Goal: Use online tool/utility: Utilize a website feature to perform a specific function

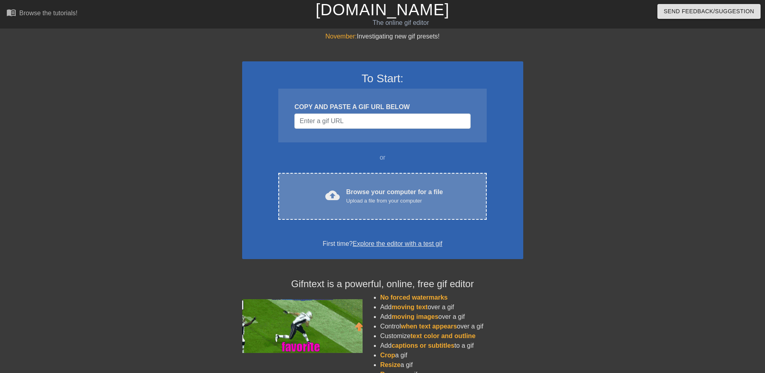
click at [415, 202] on div "Upload a file from your computer" at bounding box center [394, 201] width 97 height 8
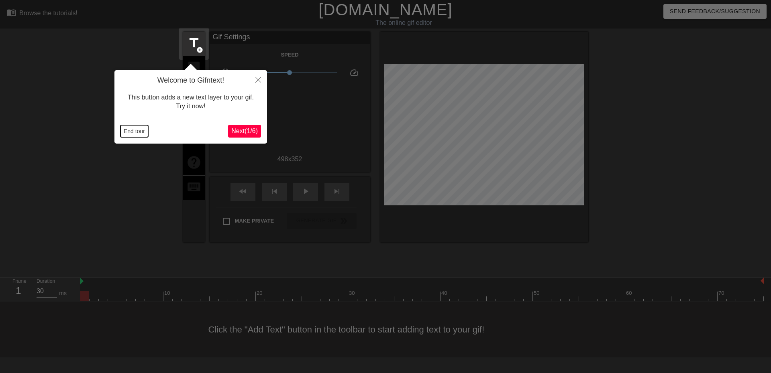
click at [132, 132] on button "End tour" at bounding box center [134, 131] width 28 height 12
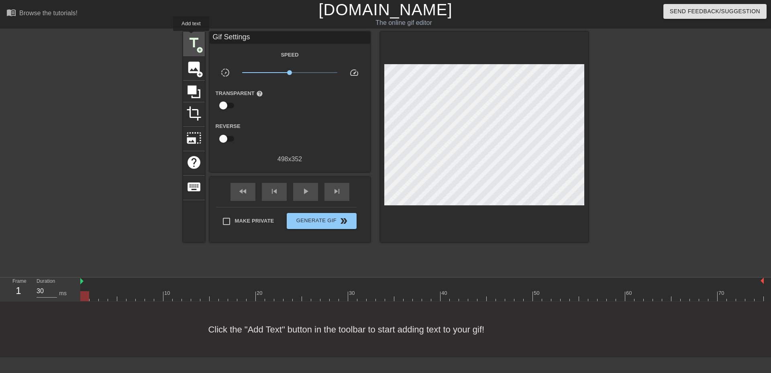
click at [191, 37] on span "title" at bounding box center [193, 42] width 15 height 15
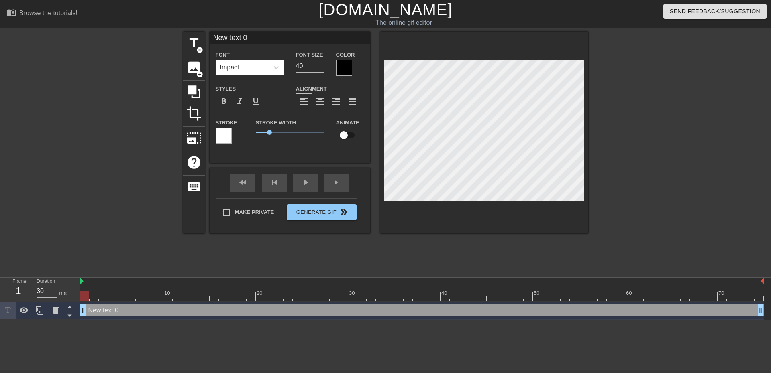
scroll to position [1, 2]
type input "S"
type textarea "SH"
type input "SHI"
type textarea "SHI"
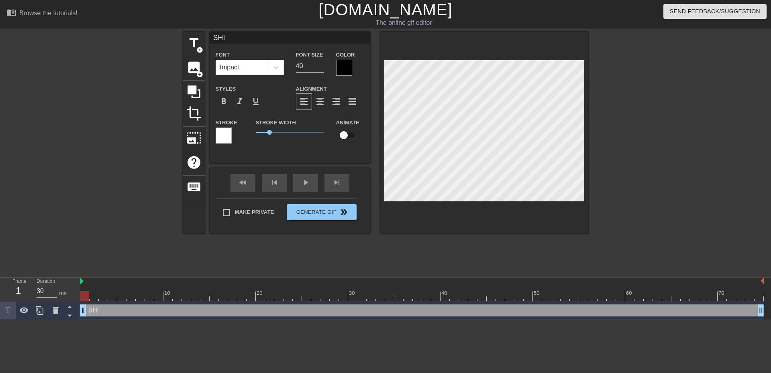
type input "SHIE"
type textarea "SHIE"
type input "[DEMOGRAPHIC_DATA]"
type textarea "[DEMOGRAPHIC_DATA]"
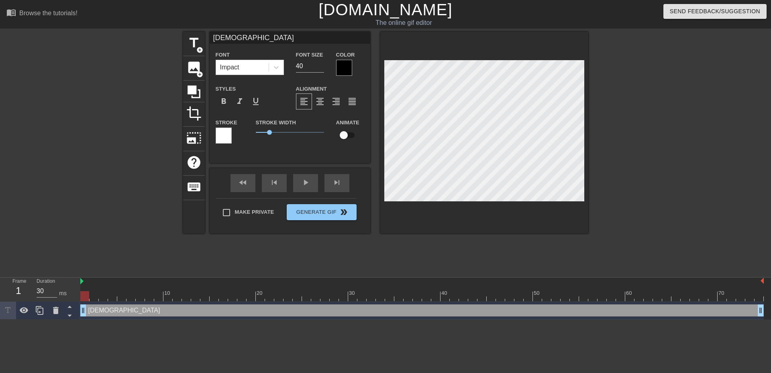
type input "SHIE"
type textarea "SHIE"
type input "[PERSON_NAME]"
type textarea "[PERSON_NAME]"
type input "SHIELD"
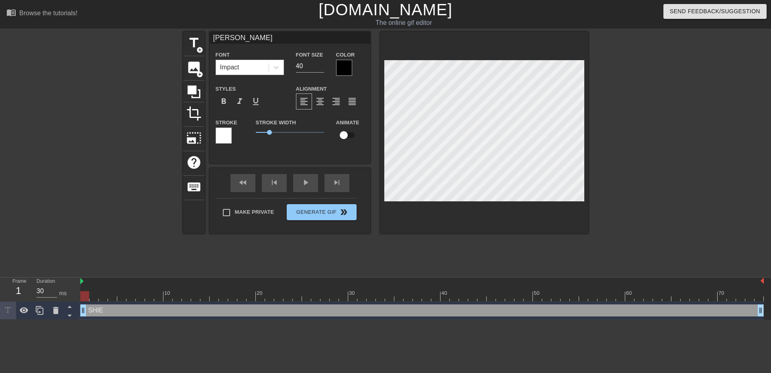
type textarea "SHIELD"
type input "SHIELD!"
type textarea "SHIELD!"
type input "SHIELD!!"
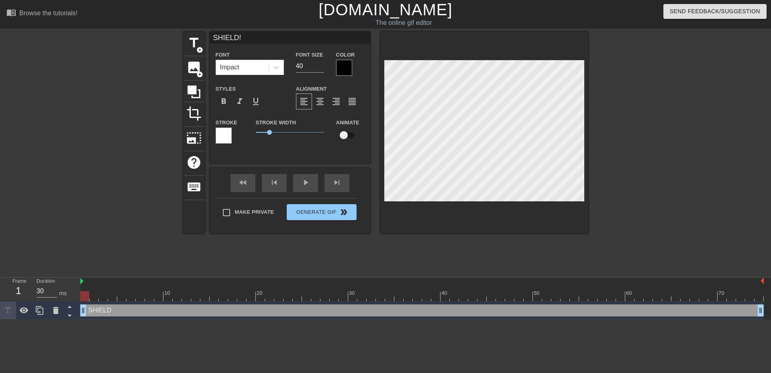
type textarea "SHIELD!!"
type input "SHIELD!!!"
type textarea "SHIELD!!!"
click at [677, 160] on div at bounding box center [658, 152] width 120 height 241
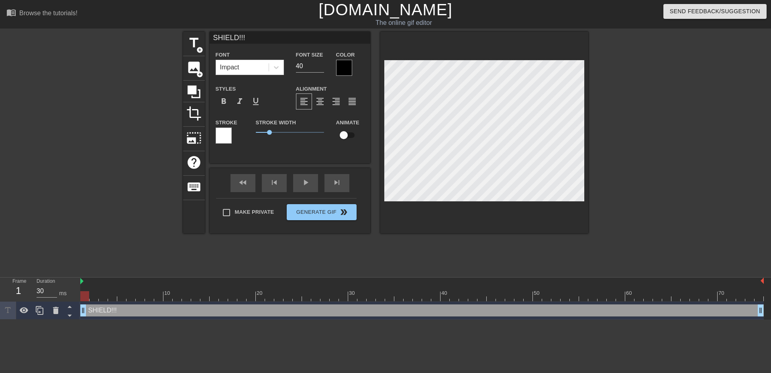
type input "r"
type textarea "r"
type input "re"
type textarea "re"
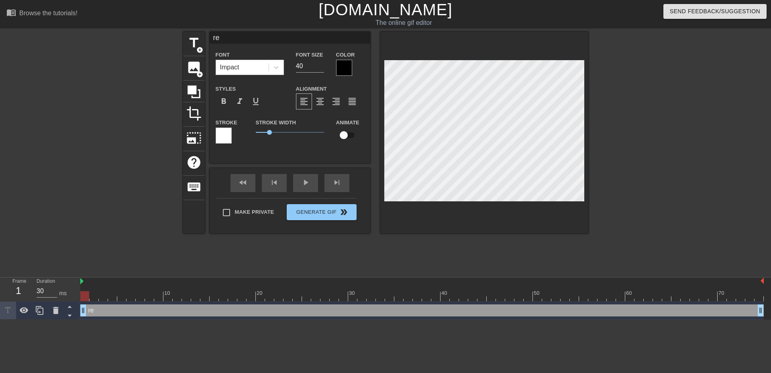
type input "rel"
type textarea "rel"
type input "relo"
type textarea "relo"
type input "rel"
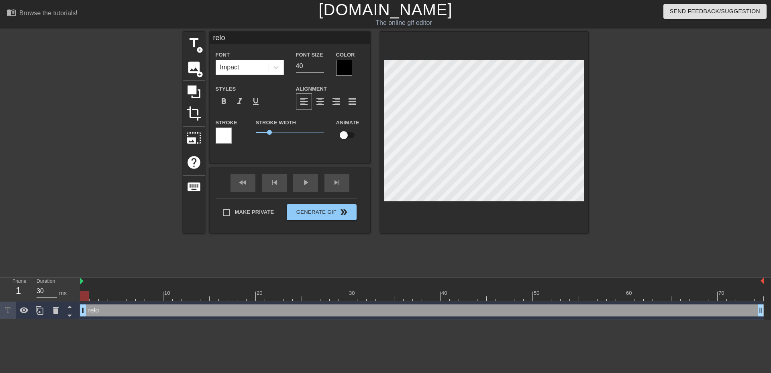
type textarea "rel"
type input "re"
type textarea "re"
type input "r"
type textarea "r"
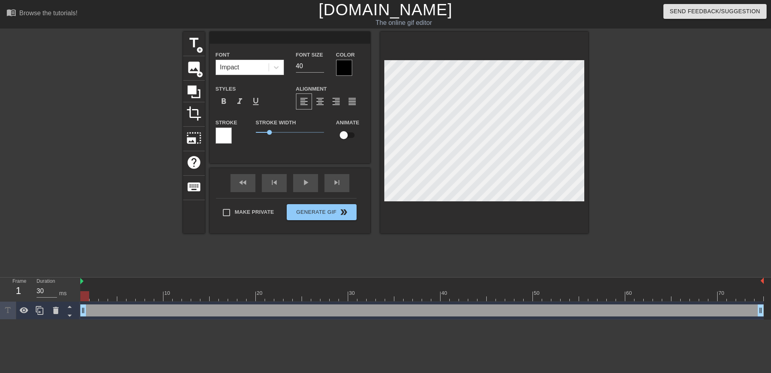
type input "R"
type textarea "R"
type input "RE"
type textarea "RE"
type input "R"
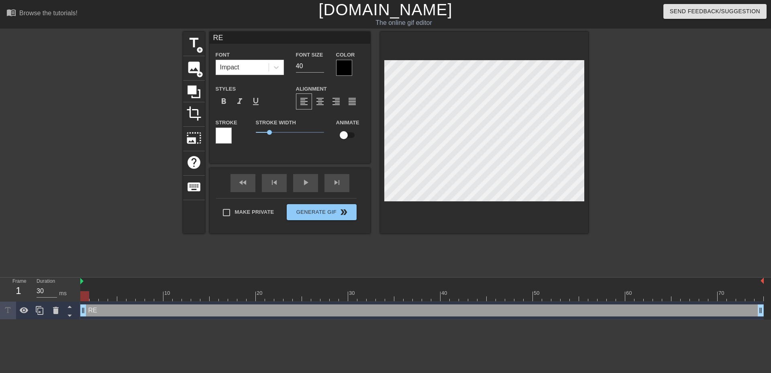
type textarea "R"
type input "r"
type textarea "r"
type input "re"
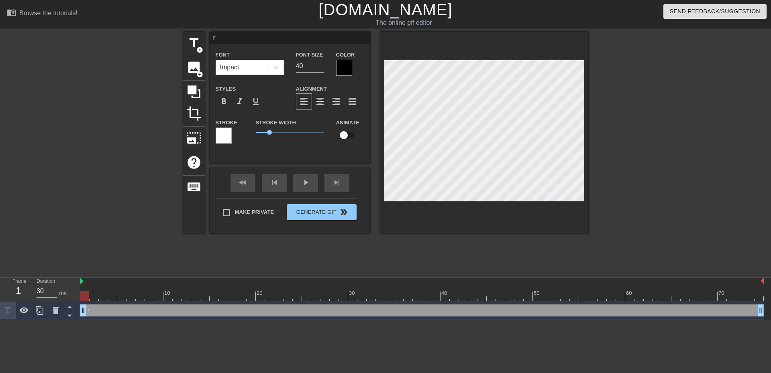
type textarea "re"
type input "rel"
type textarea "rel"
type input "relo"
type textarea "relo"
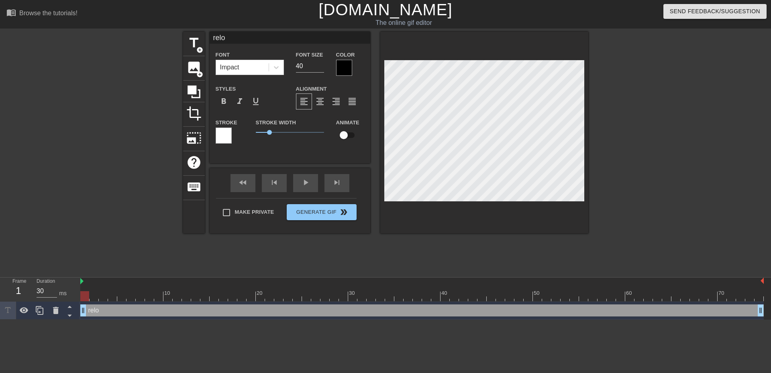
type input "rel"
type textarea "rel"
type input "re"
type textarea "re"
type input "r"
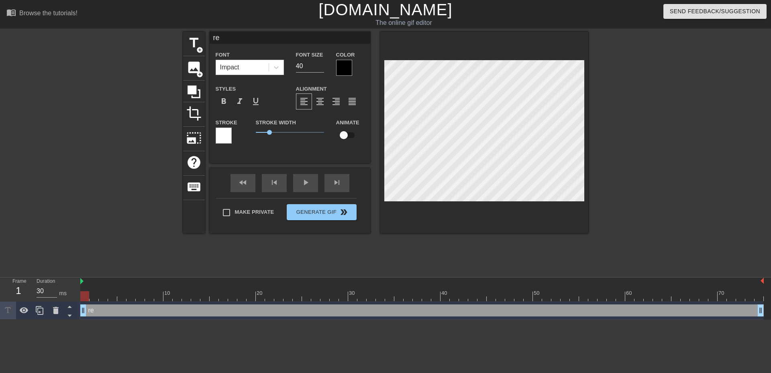
type textarea "r"
type input "r"
type textarea "r"
type input "re"
type textarea "re"
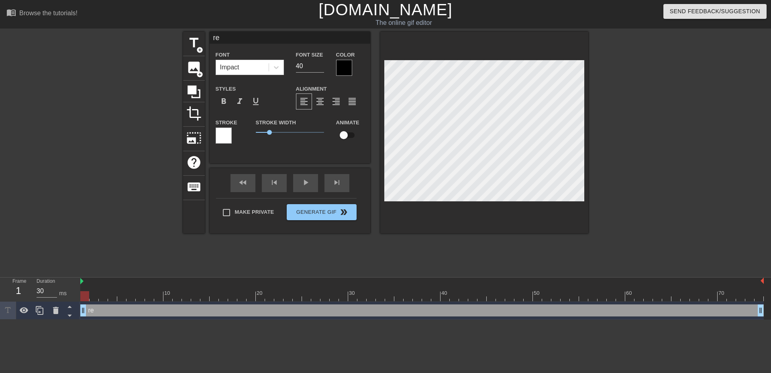
type input "rel"
type textarea "rel"
type input "relo"
type textarea "relo"
type input "reloc"
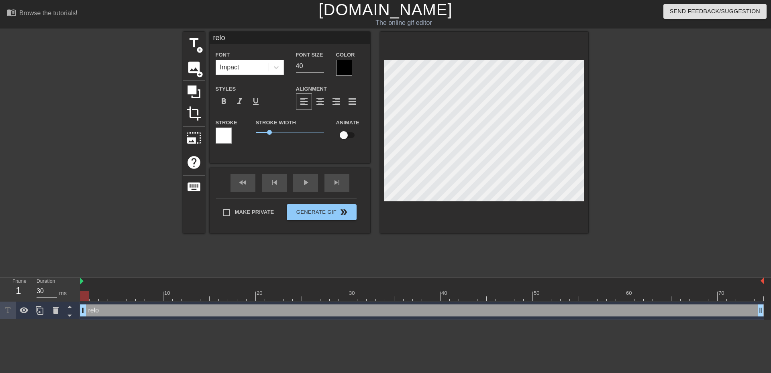
type textarea "reloc"
type input "reloca"
type textarea "reloca"
type input "relocat"
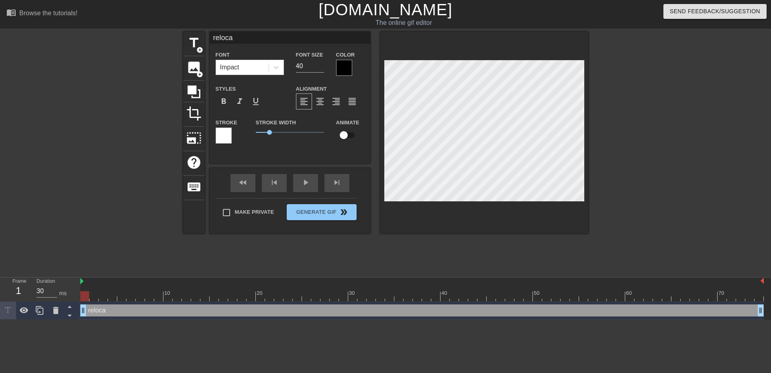
type textarea "relocat"
type input "relocate"
type textarea "relocate"
type input "relocate!"
type textarea "relocate!"
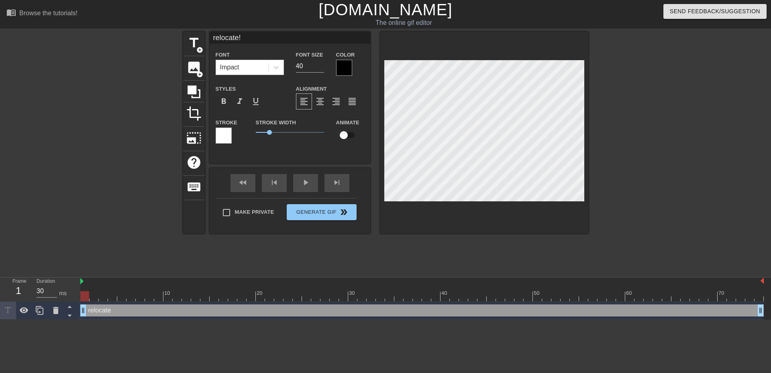
type input "relocate!!"
type textarea "relocate!!"
type input "relocate!!!"
type textarea "relocate!!!"
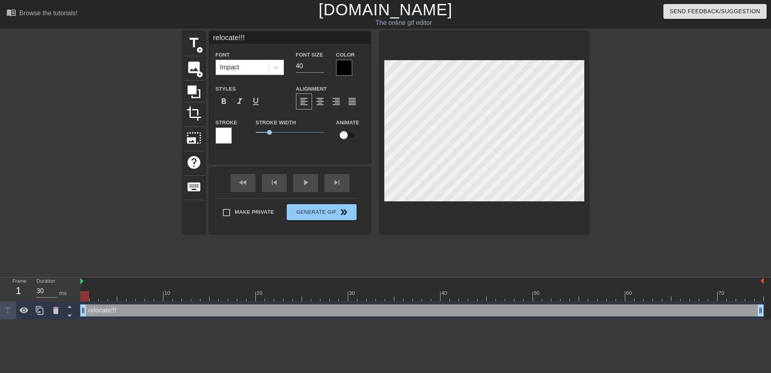
type input "relocate!!"
type textarea "relocate!!"
type input "relocate!"
type textarea "relocate!"
type input "relocate"
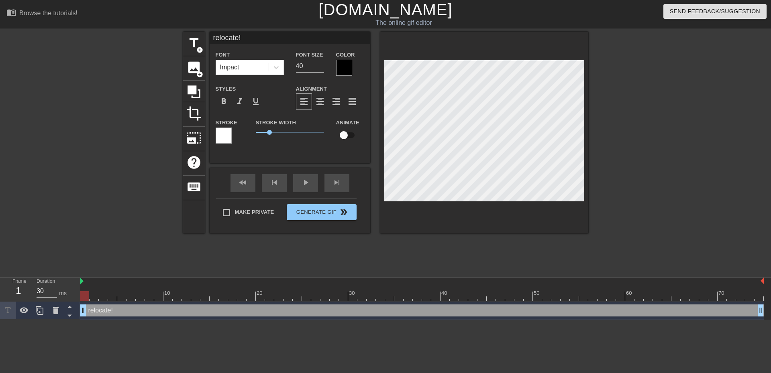
type textarea "relocate"
type input "relocate"
type textarea "relocate"
type input "relocate t"
type textarea "relocate t"
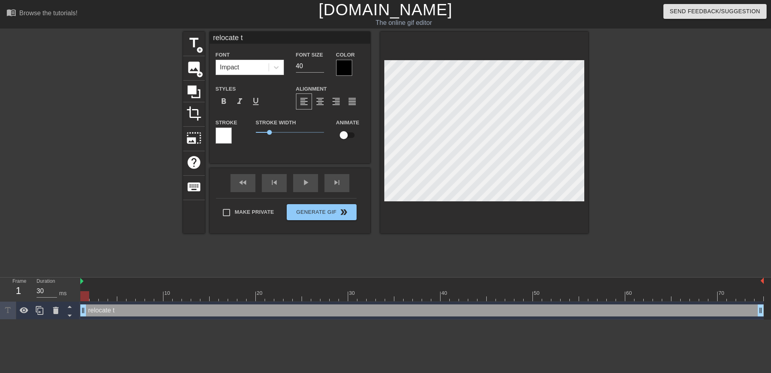
type input "relocate to"
type textarea "relocate to"
type input "relocate to"
type textarea "relocate to"
type input "relocate to s"
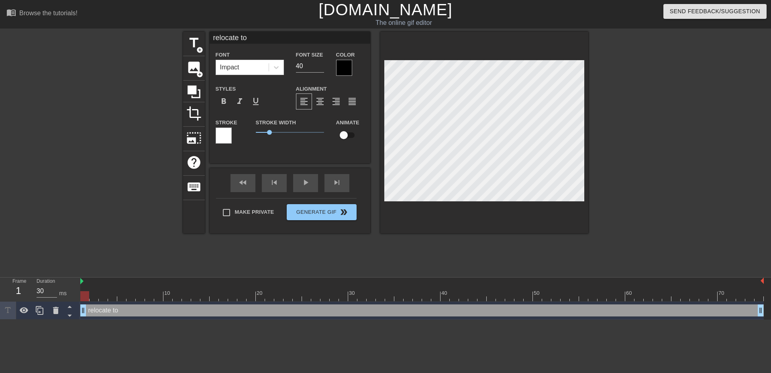
type textarea "relocate to s"
type input "relocate to su"
type textarea "relocate to su"
type input "relocate to sug"
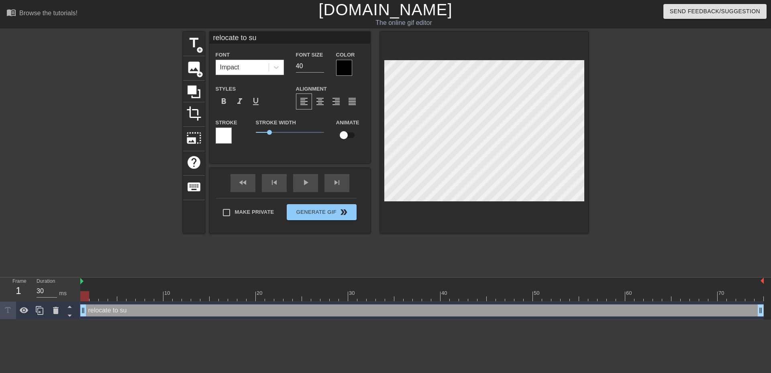
type textarea "relocate to sug"
type input "relocate to su"
type textarea "relocate to su"
type input "relocate to sub"
type textarea "relocate to sub"
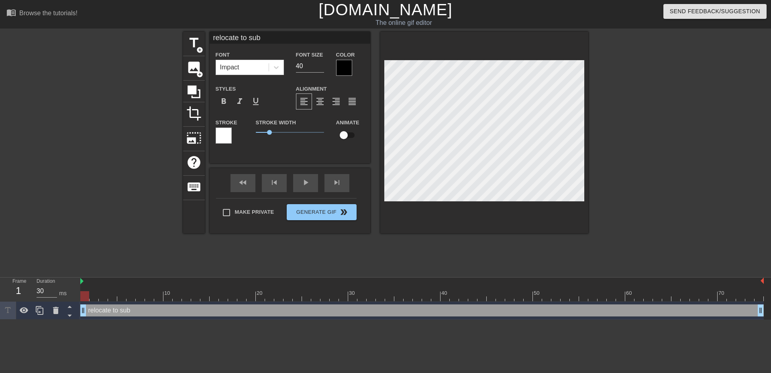
type input "relocate to sub"
type textarea "relocate to sub"
type input "relocate to sub 2"
type textarea "relocate to sub 2"
type input "relocate to sub 20"
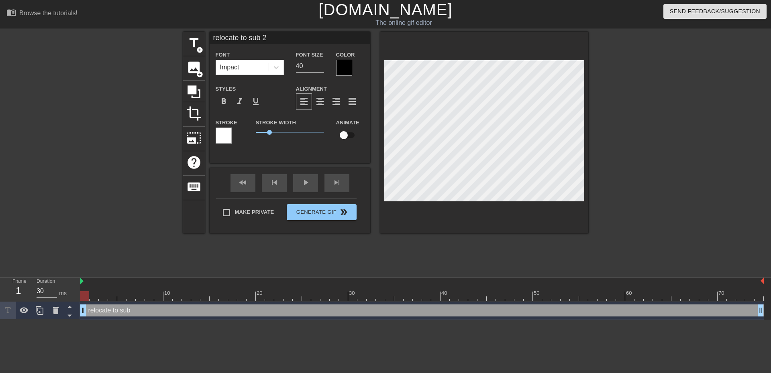
type textarea "relocate to sub 20"
type input "relocate to sub 20"
type textarea "relocate to sub 20"
type input "relocate to sub 20 s"
type textarea "relocate to sub 20 s"
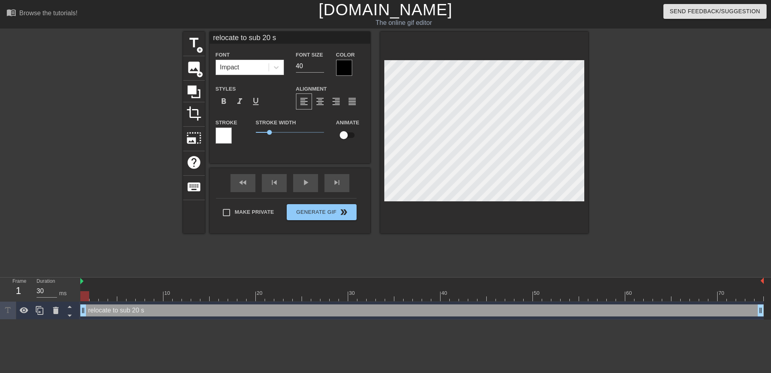
type input "relocate to sub 20 sy"
type textarea "relocate to sub 20 sy"
type input "relocate to sub 20 sys"
type textarea "relocate to sub 20 sys"
type input "relocate to sub 20 syst"
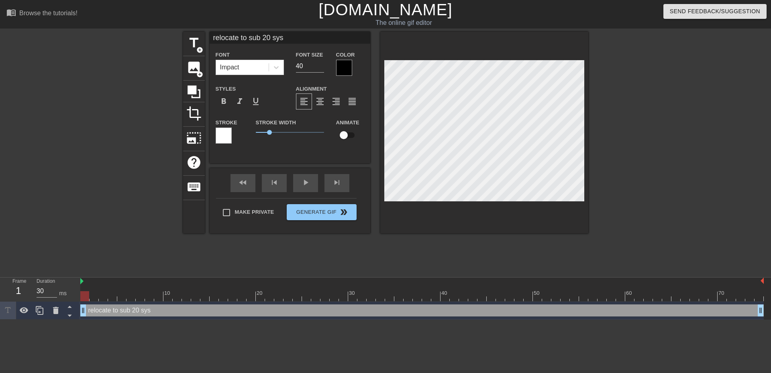
type textarea "relocate to sub 20 syst"
type input "relocate to sub 20 syste"
type textarea "relocate to sub 20 syste"
type input "relocate to sub 20 system"
type textarea "relocate to sub 20 system"
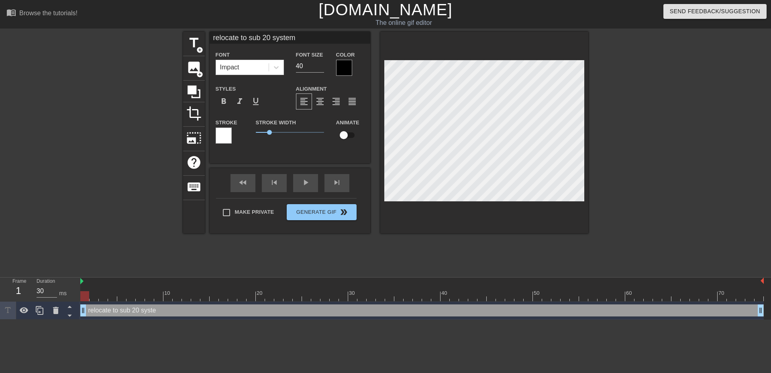
scroll to position [1, 5]
type input "relocate to sub 20 system!"
type textarea "relocate to sub 20 system!"
click at [655, 246] on div at bounding box center [658, 152] width 120 height 241
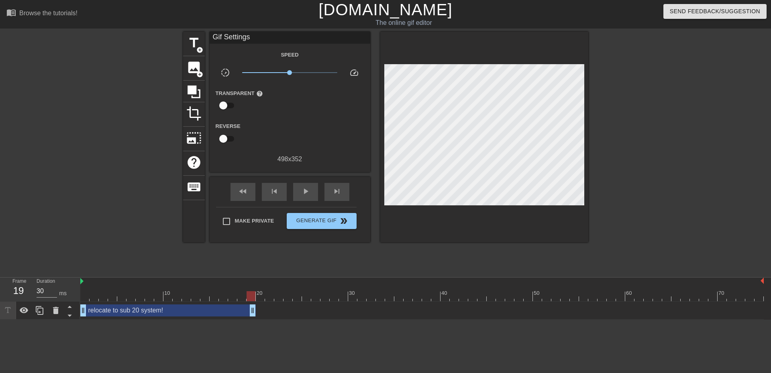
drag, startPoint x: 757, startPoint y: 309, endPoint x: 249, endPoint y: 321, distance: 508.6
click at [249, 320] on html "menu_book Browse the tutorials! [DOMAIN_NAME] The online gif editor Send Feedba…" at bounding box center [385, 160] width 771 height 320
click at [40, 314] on icon at bounding box center [40, 311] width 10 height 10
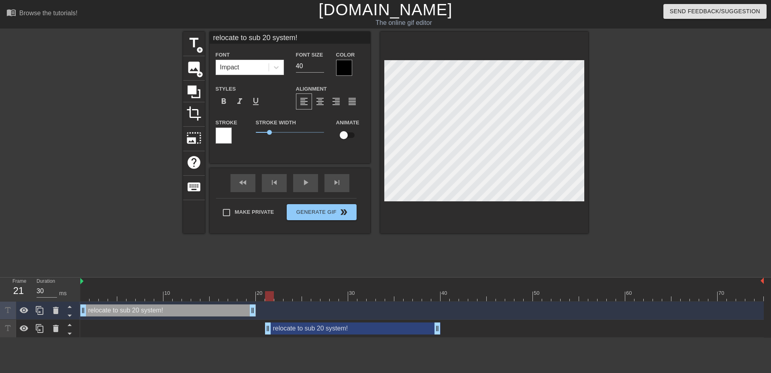
type input "70"
drag, startPoint x: 123, startPoint y: 331, endPoint x: 300, endPoint y: 332, distance: 177.4
click at [300, 332] on div "relocate to sub 20 system! drag_handle drag_handle" at bounding box center [343, 329] width 175 height 12
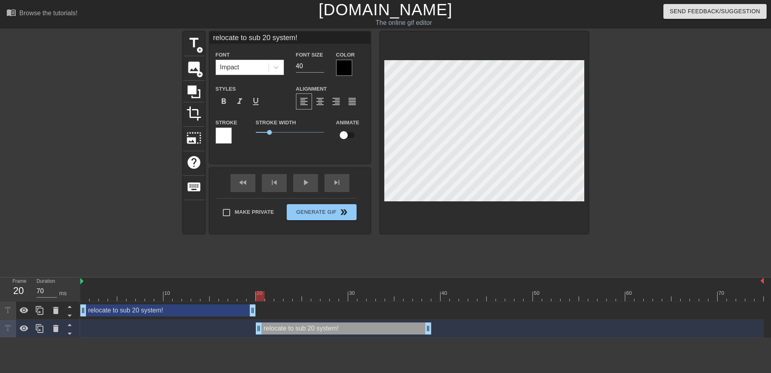
scroll to position [1, 4]
type input "S"
type textarea "S"
type input "SH"
type textarea "SH"
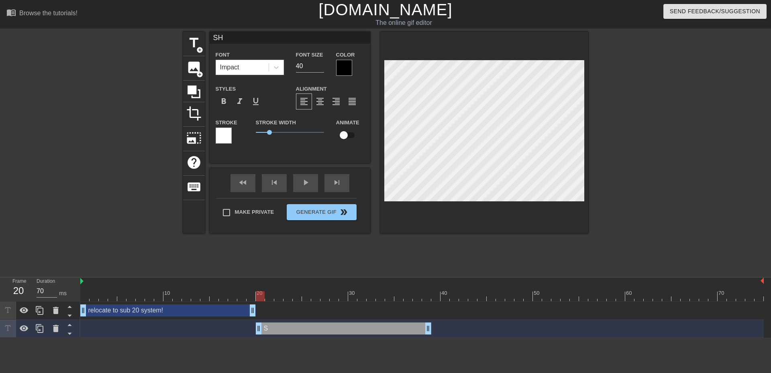
type input "SHI"
type textarea "SHI"
type input "SHIE"
type textarea "SHIE"
type input "[PERSON_NAME]"
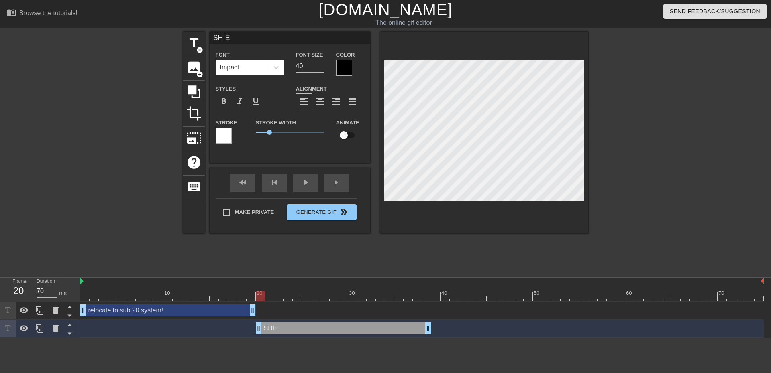
type textarea "[PERSON_NAME]"
type input "SHIELD"
type textarea "SHIELD"
type input "SHIELD!"
type textarea "SHIELD!"
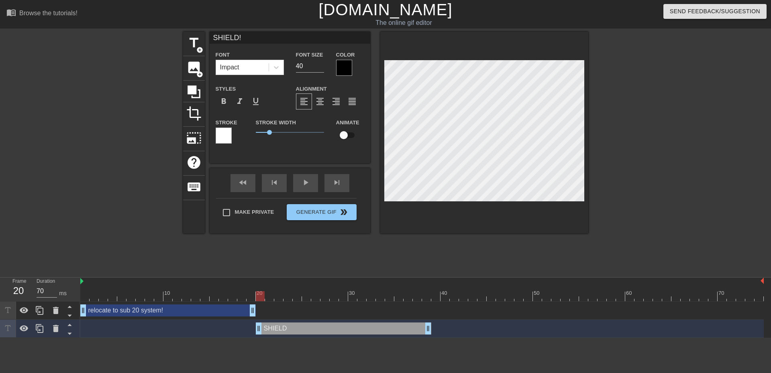
scroll to position [1, 2]
type input "SHIELD!!"
type textarea "SHIELD!!"
type input "SHIELD!!!"
type textarea "SHIELD!!!"
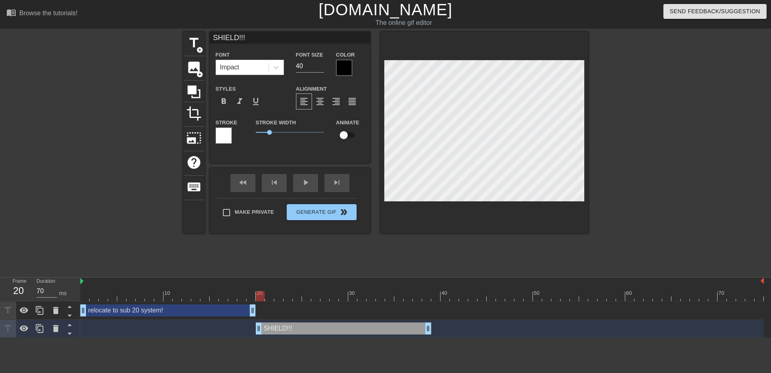
click at [483, 264] on div "title add_circle image add_circle crop photo_size_select_large help keyboard SH…" at bounding box center [385, 152] width 405 height 241
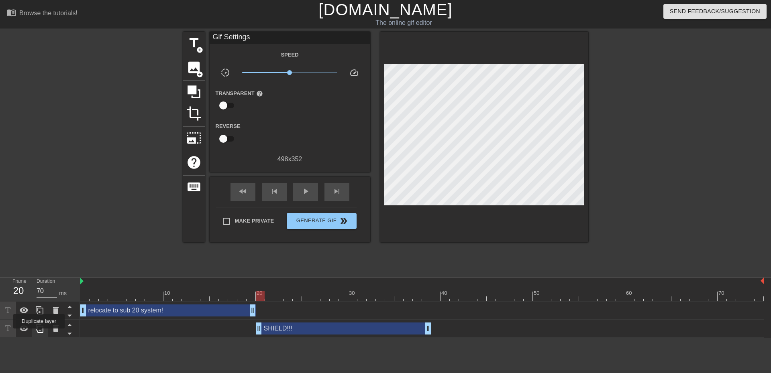
click at [39, 334] on div at bounding box center [40, 329] width 16 height 18
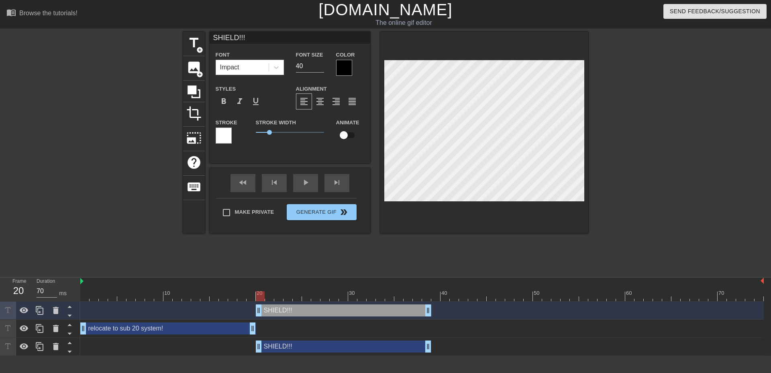
drag, startPoint x: 275, startPoint y: 310, endPoint x: 210, endPoint y: 334, distance: 69.2
click at [273, 346] on div "SHIELD!!! drag_handle drag_handle relocate to sub 20 system! drag_handle drag_h…" at bounding box center [425, 329] width 690 height 54
click at [73, 315] on icon at bounding box center [70, 316] width 10 height 10
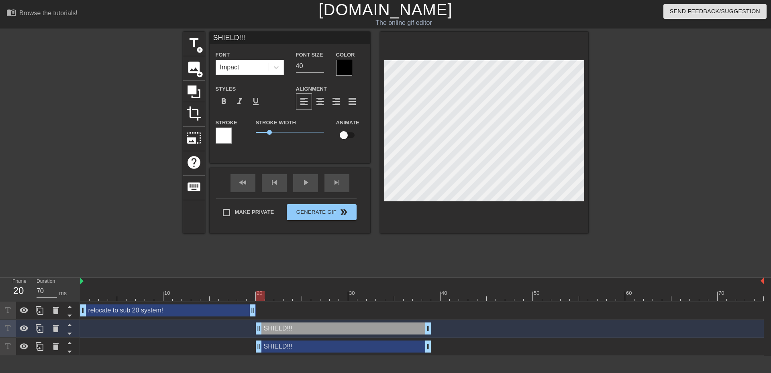
click at [291, 345] on div "SHIELD!!! drag_handle drag_handle" at bounding box center [343, 347] width 175 height 12
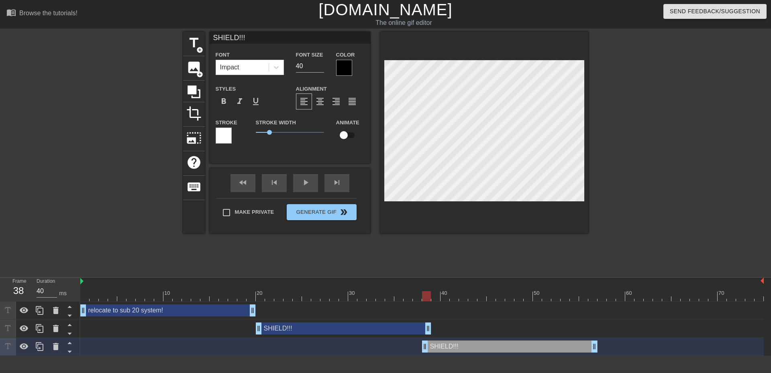
type input "80"
drag, startPoint x: 292, startPoint y: 346, endPoint x: 472, endPoint y: 345, distance: 179.8
click at [472, 345] on div "SHIELD!!! drag_handle drag_handle" at bounding box center [518, 347] width 175 height 12
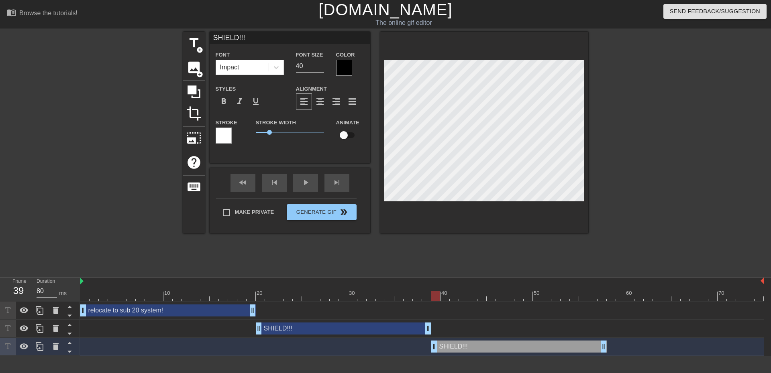
scroll to position [1, 2]
type input "D"
type textarea "D"
type input "DO"
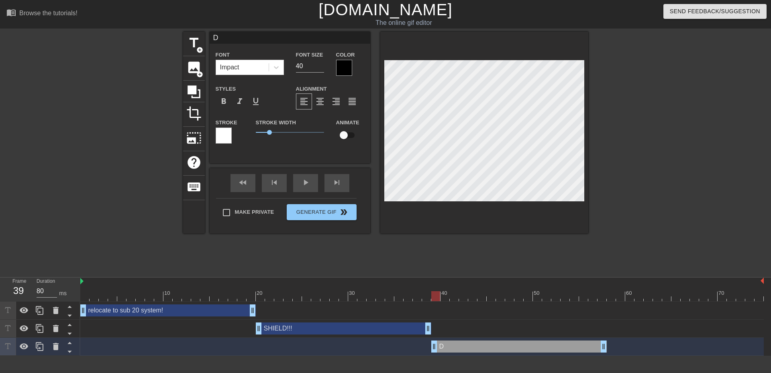
type textarea "DO"
type input "D"
type textarea "D"
type input "Do"
type textarea "Do"
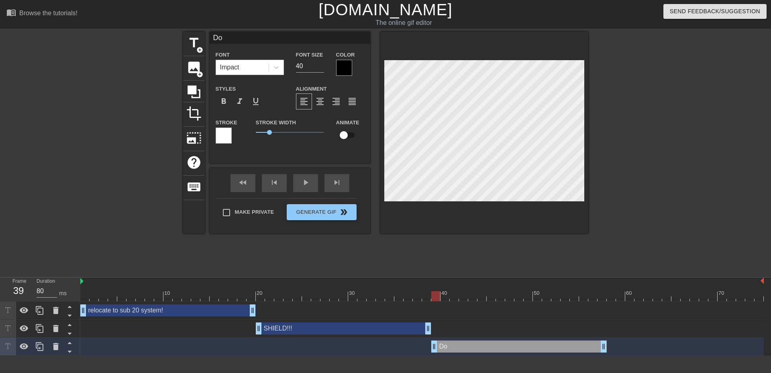
type input "Don"
type textarea "Don"
type input "Don'"
type textarea "Don'"
type input "Don't"
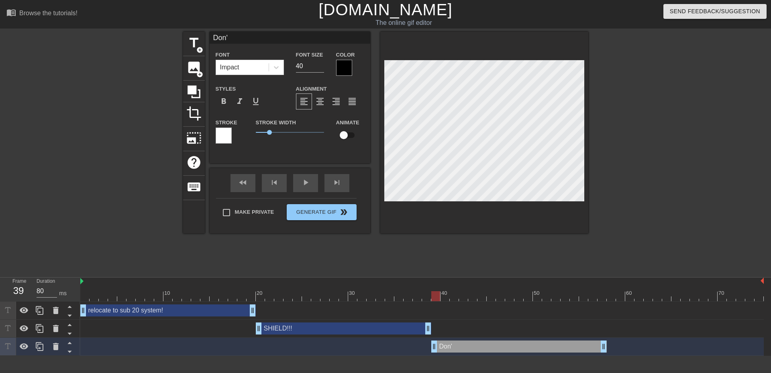
type textarea "Don't"
type input "Don't"
type textarea "Don't"
type input "Don't p"
type textarea "Don't p"
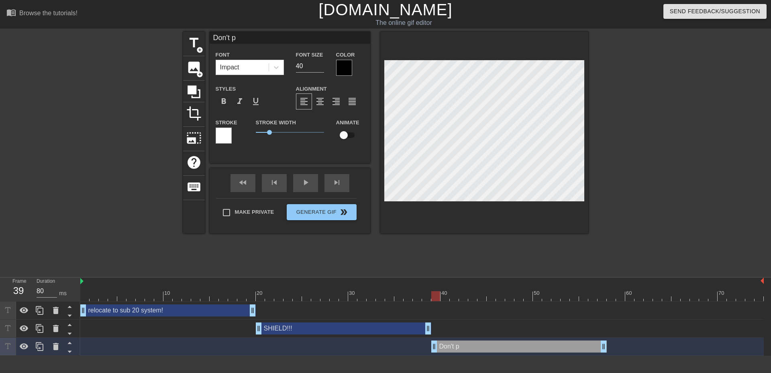
type input "Don't po"
type textarea "Don't po"
type input "Don't pos"
type textarea "Don't pos"
type input "Don't post"
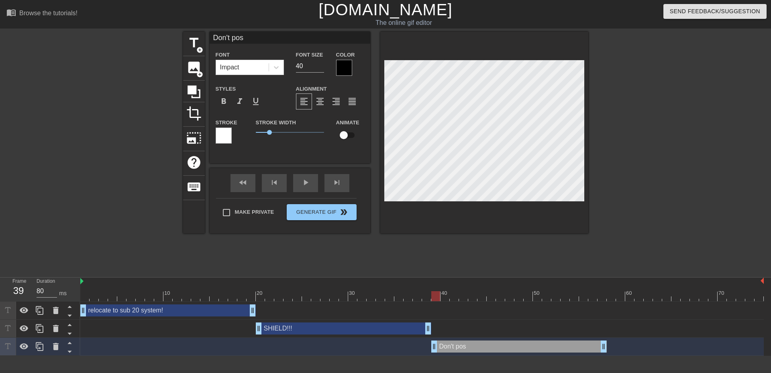
type textarea "Don't post"
type input "Don't post"
type textarea "Don't post"
type input "Don't post c"
type textarea "Don't post c"
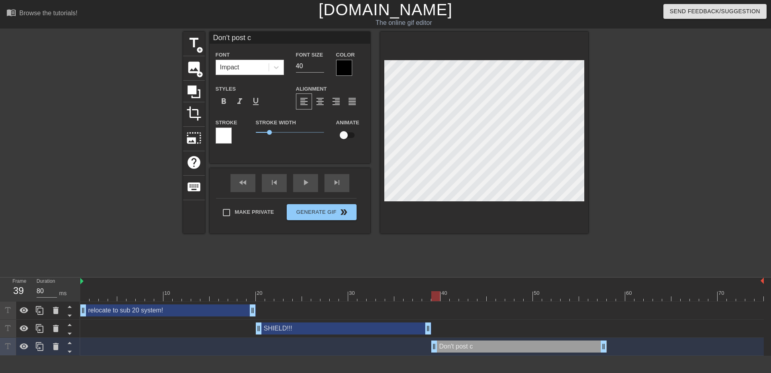
type input "Don't post co"
type textarea "Don't post co"
type input "Don't post coo"
type textarea "Don't post coo"
type input "Don't post coor"
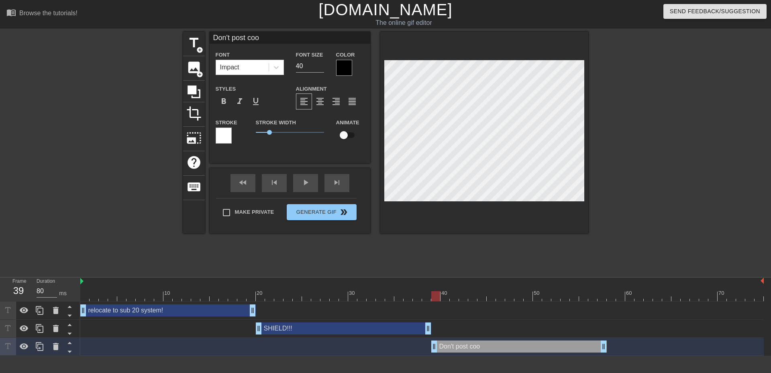
type textarea "Don't post coor"
type input "Don't post coord"
type textarea "Don't post coord"
type input "Don't post coords"
type textarea "Don't post coords"
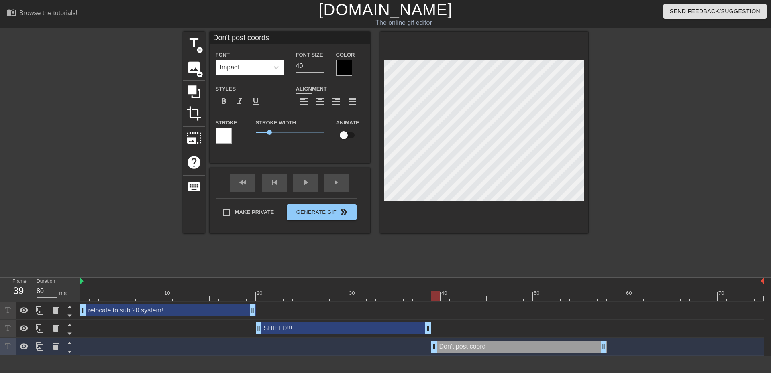
type input "Don't post coords"
type textarea "Don't post coords"
type input "Don't post coords"
type textarea "Don't post coords"
type input "Don't post coord"
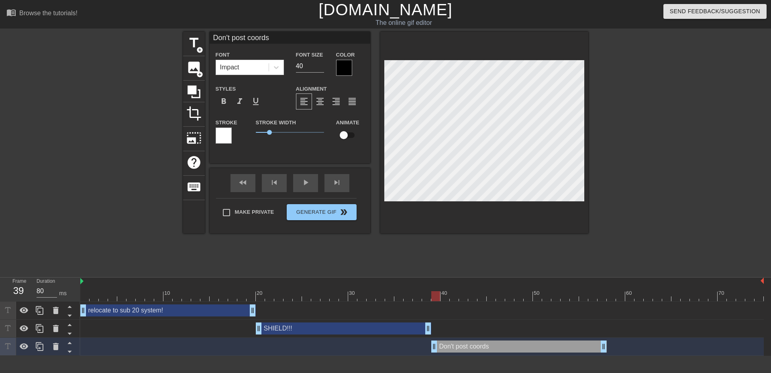
type textarea "Don't post coord"
type input "Don't post coor"
type textarea "Don't post coor"
type input "Don't post coo"
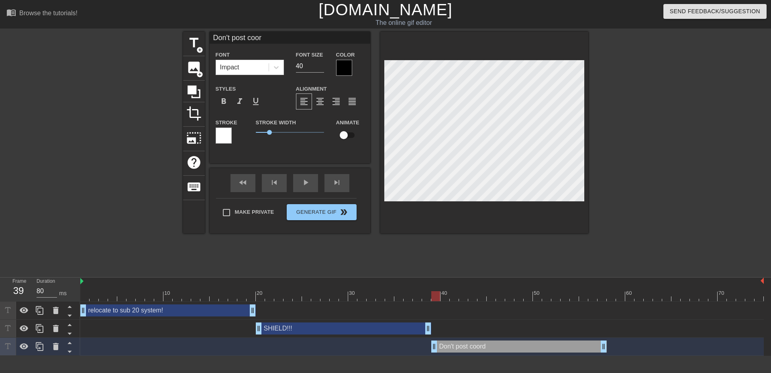
type textarea "Don't post coo"
type input "Don't post co"
type textarea "Don't post co"
type input "Don't post coo"
type textarea "Don't post coo"
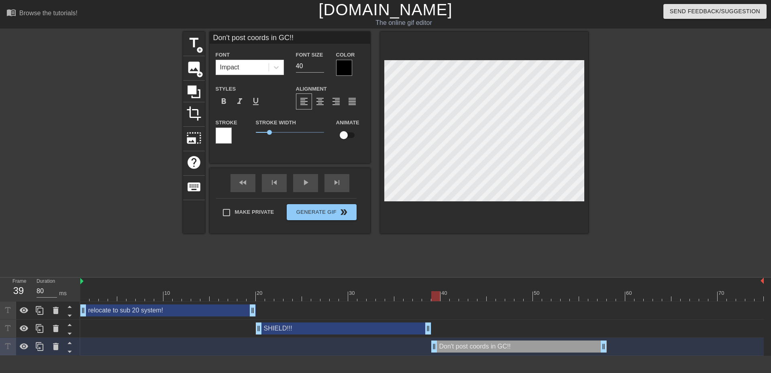
scroll to position [1, 5]
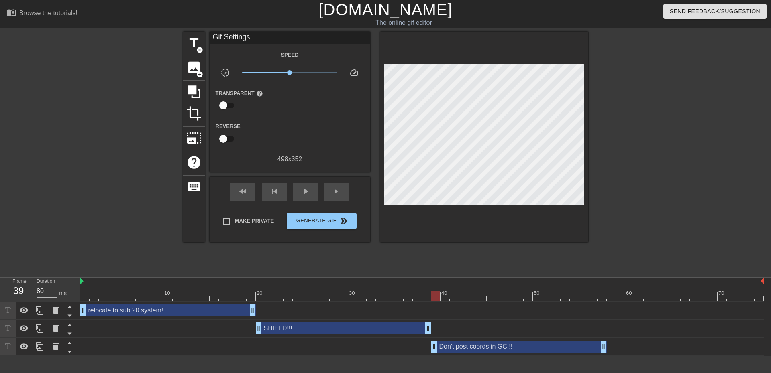
click at [459, 251] on div "title add_circle image add_circle crop photo_size_select_large help keyboard Gi…" at bounding box center [385, 152] width 405 height 241
click at [297, 189] on div "play_arrow" at bounding box center [305, 192] width 25 height 18
click at [314, 192] on div "pause" at bounding box center [305, 192] width 25 height 18
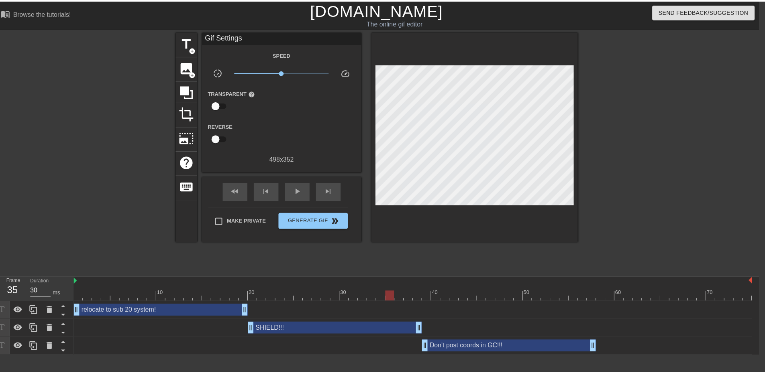
scroll to position [0, 0]
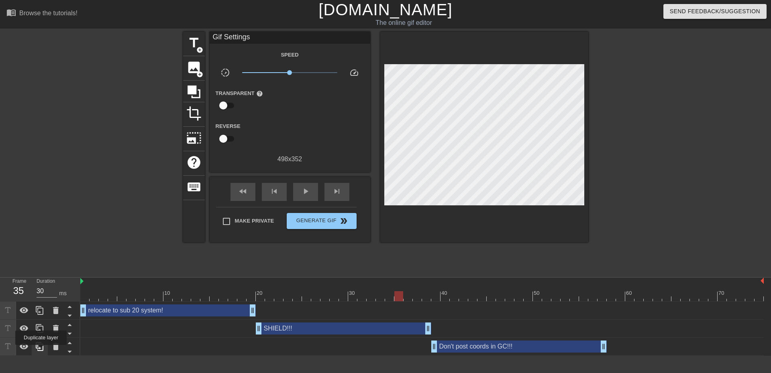
click at [41, 351] on icon at bounding box center [40, 346] width 8 height 9
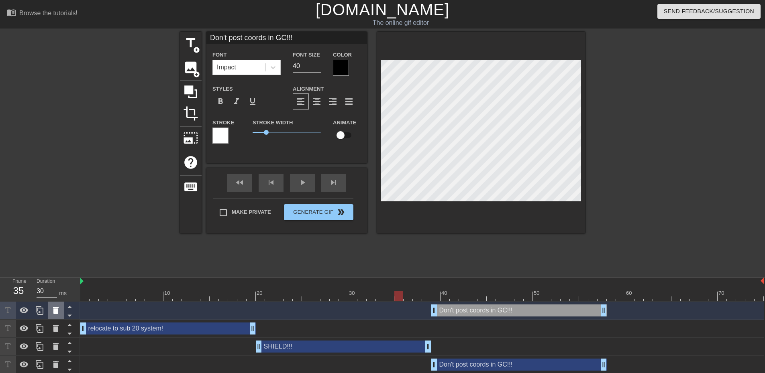
click at [60, 317] on div at bounding box center [56, 311] width 16 height 18
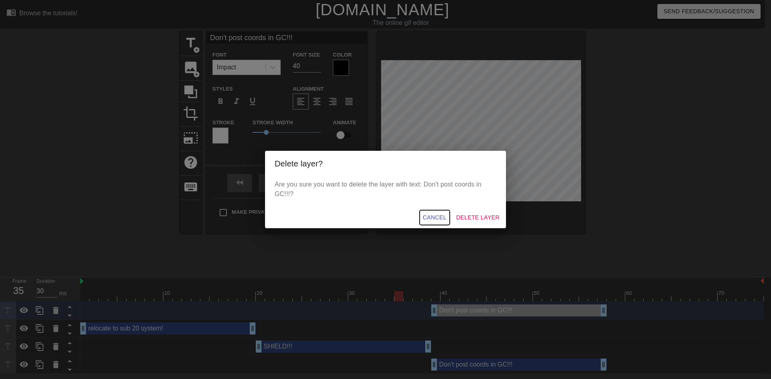
click at [437, 220] on span "Cancel" at bounding box center [435, 218] width 24 height 10
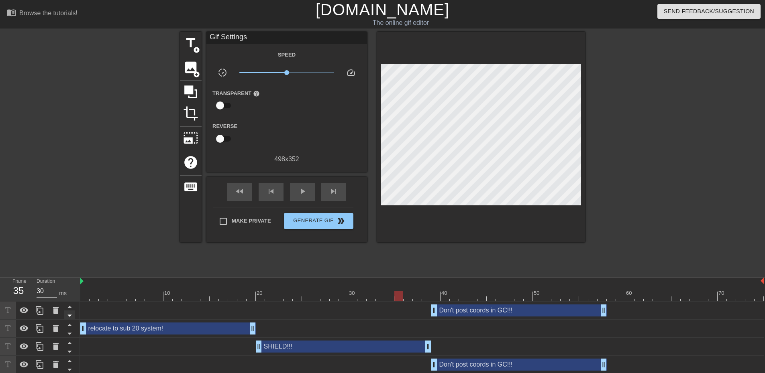
click at [67, 318] on icon at bounding box center [70, 316] width 10 height 10
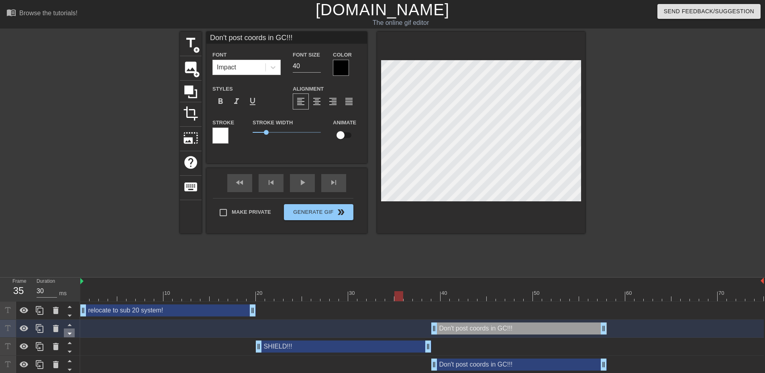
click at [73, 334] on icon at bounding box center [70, 334] width 10 height 10
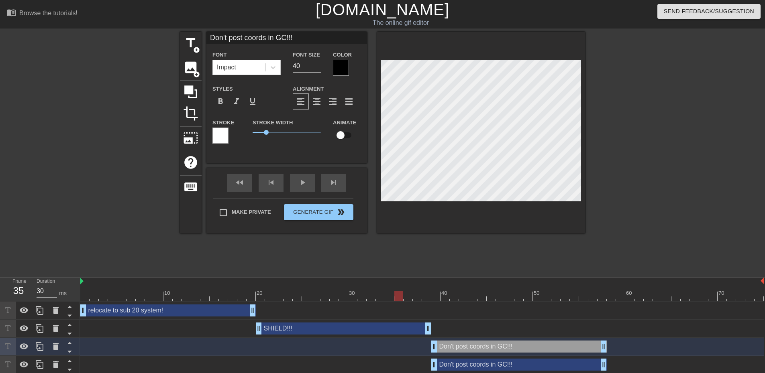
click at [484, 361] on div "Don't post coords in GC!!! drag_handle drag_handle" at bounding box center [518, 365] width 175 height 12
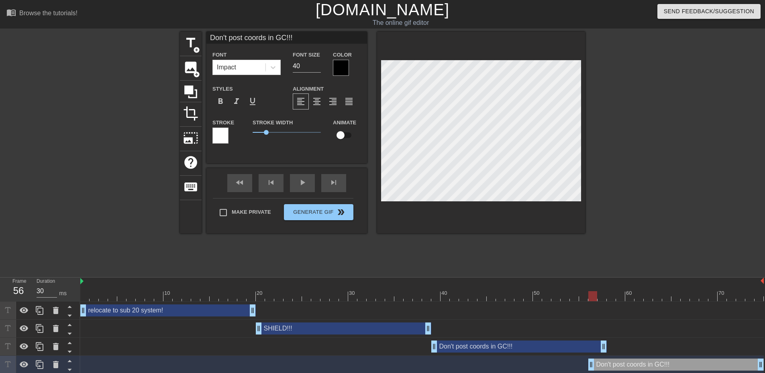
drag, startPoint x: 488, startPoint y: 368, endPoint x: 663, endPoint y: 365, distance: 174.2
click at [663, 365] on div "Don't post coords in GC!!! drag_handle drag_handle" at bounding box center [675, 365] width 175 height 12
drag, startPoint x: 589, startPoint y: 365, endPoint x: 610, endPoint y: 360, distance: 21.0
click at [630, 366] on div "Don't post coords in GC!!! drag_handle drag_handle" at bounding box center [684, 365] width 157 height 12
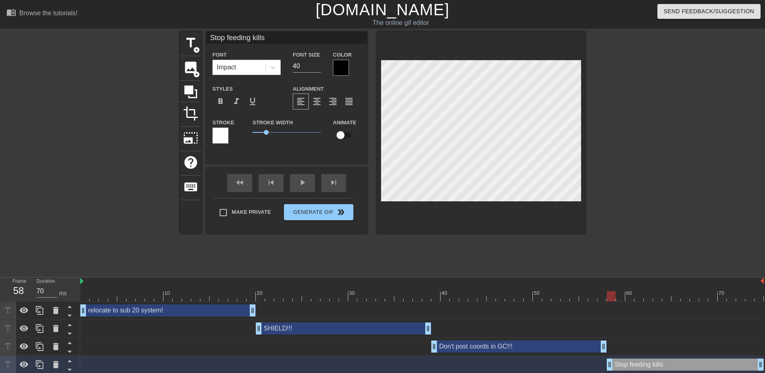
click at [645, 198] on div at bounding box center [654, 152] width 120 height 241
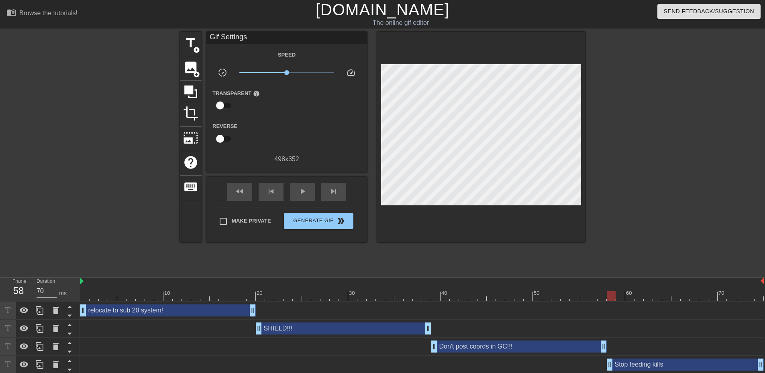
click at [651, 366] on div "Stop feeding kills drag_handle drag_handle" at bounding box center [684, 365] width 157 height 12
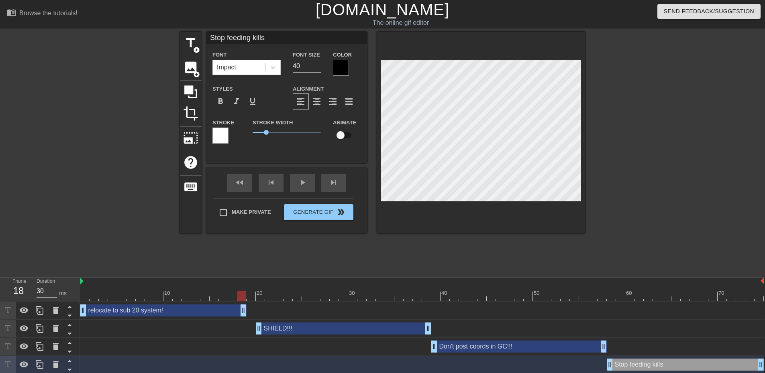
drag, startPoint x: 251, startPoint y: 311, endPoint x: 246, endPoint y: 313, distance: 5.6
drag, startPoint x: 428, startPoint y: 331, endPoint x: 421, endPoint y: 332, distance: 7.3
click at [360, 330] on div "SHIELD!!! drag_handle drag_handle" at bounding box center [339, 329] width 166 height 12
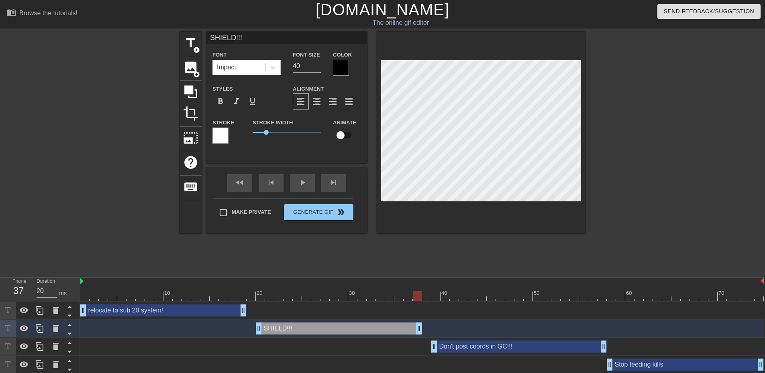
click at [716, 231] on div "title add_circle image add_circle crop photo_size_select_large help keyboard SH…" at bounding box center [382, 152] width 765 height 241
click at [671, 212] on div at bounding box center [654, 152] width 120 height 241
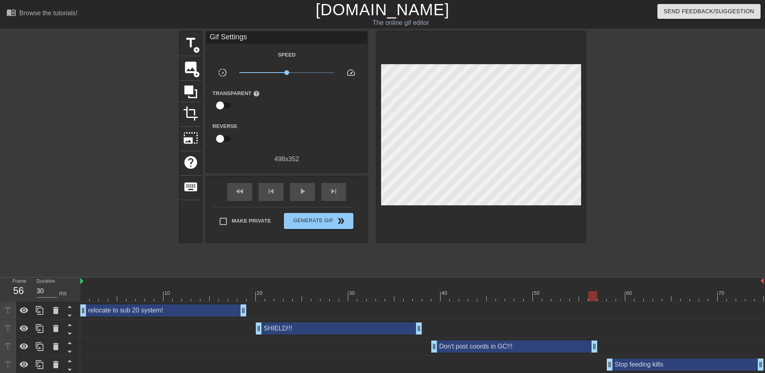
drag, startPoint x: 604, startPoint y: 349, endPoint x: 596, endPoint y: 352, distance: 8.9
click at [658, 254] on div at bounding box center [654, 152] width 120 height 241
click at [309, 192] on div "play_arrow" at bounding box center [302, 192] width 25 height 18
drag, startPoint x: 286, startPoint y: 72, endPoint x: 266, endPoint y: 77, distance: 19.9
click at [266, 77] on span "x0.380" at bounding box center [286, 73] width 95 height 10
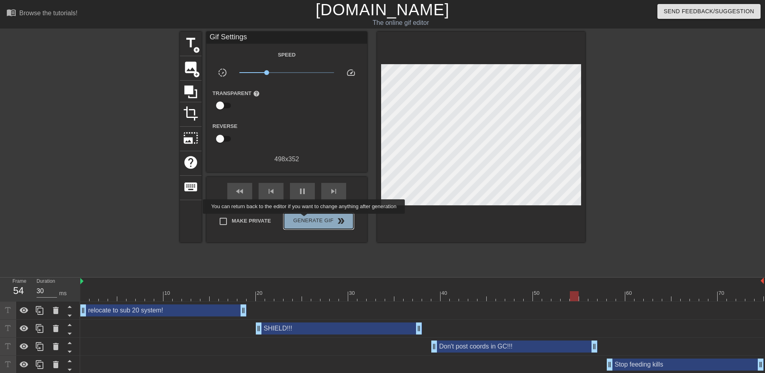
click at [305, 220] on span "Generate Gif double_arrow" at bounding box center [318, 221] width 63 height 10
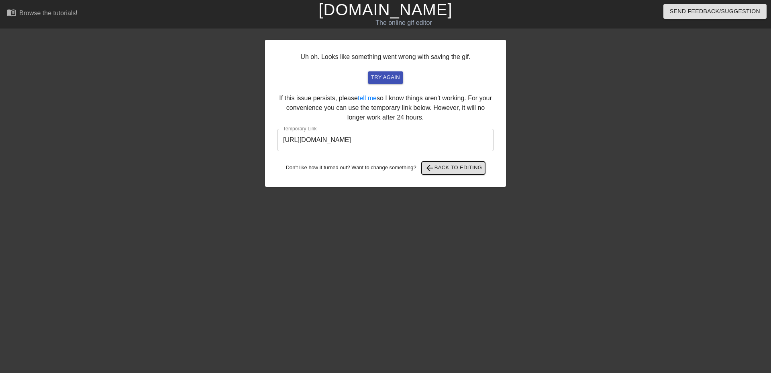
click at [460, 173] on span "arrow_back Back to Editing" at bounding box center [453, 168] width 57 height 10
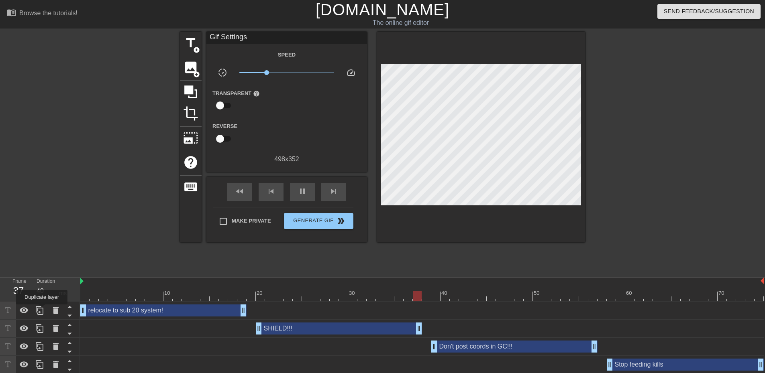
click at [41, 310] on icon at bounding box center [40, 311] width 10 height 10
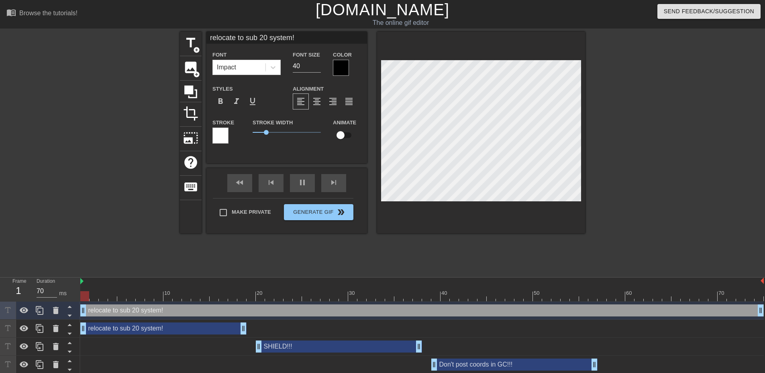
drag, startPoint x: 244, startPoint y: 309, endPoint x: 766, endPoint y: 324, distance: 521.5
click at [764, 324] on html "menu_book Browse the tutorials! [DOMAIN_NAME] The online gif editor Send Feedba…" at bounding box center [382, 196] width 765 height 392
click at [206, 312] on div "relocate to sub 20 system! drag_handle drag_handle" at bounding box center [421, 311] width 683 height 12
click at [206, 311] on div "relocate to sub 20 system! drag_handle drag_handle" at bounding box center [421, 311] width 683 height 12
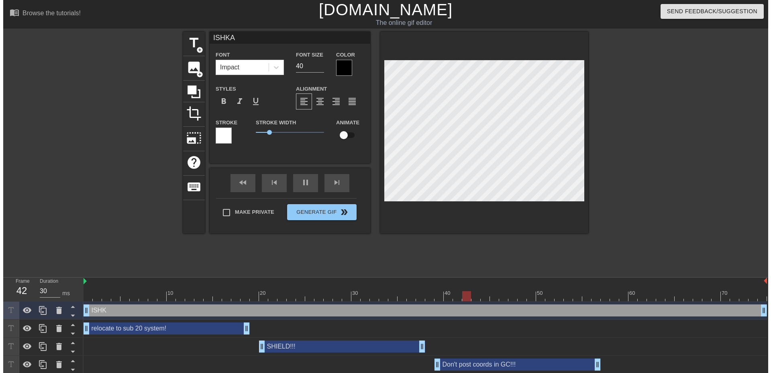
scroll to position [1, 1]
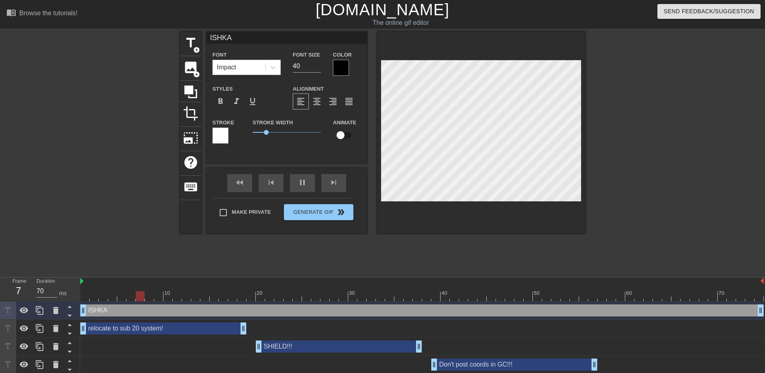
click at [654, 96] on div at bounding box center [654, 152] width 120 height 241
click at [662, 94] on div at bounding box center [654, 152] width 120 height 241
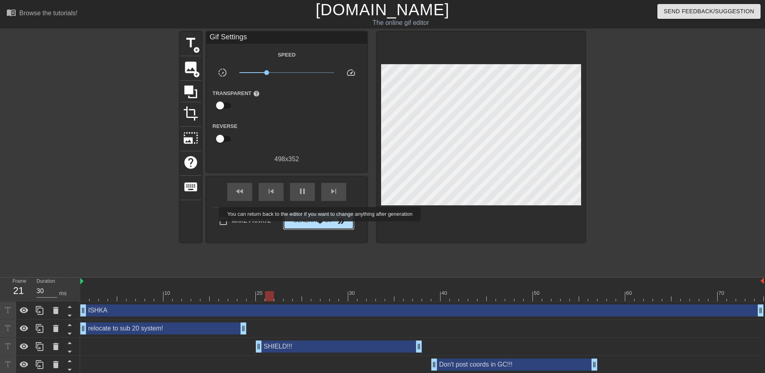
click at [321, 227] on button "Generate Gif double_arrow" at bounding box center [318, 221] width 69 height 16
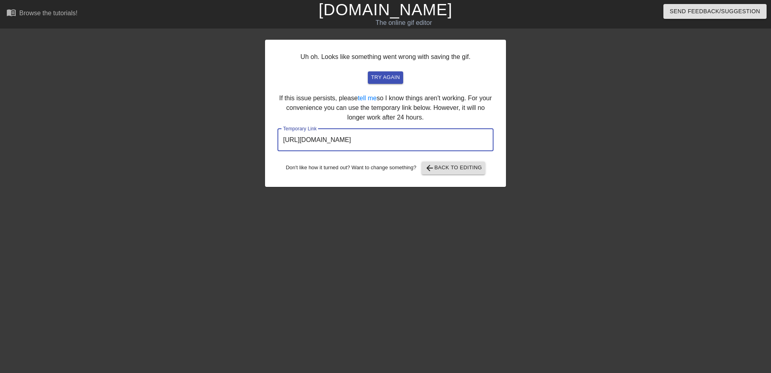
click at [417, 139] on input "[URL][DOMAIN_NAME]" at bounding box center [385, 140] width 216 height 22
